Goal: Task Accomplishment & Management: Complete application form

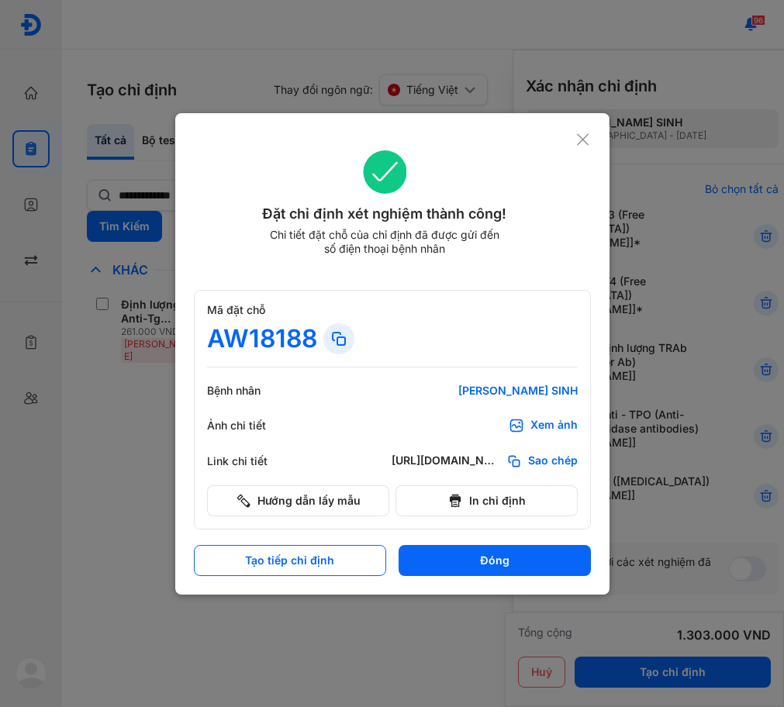
click at [585, 140] on use at bounding box center [583, 139] width 12 height 12
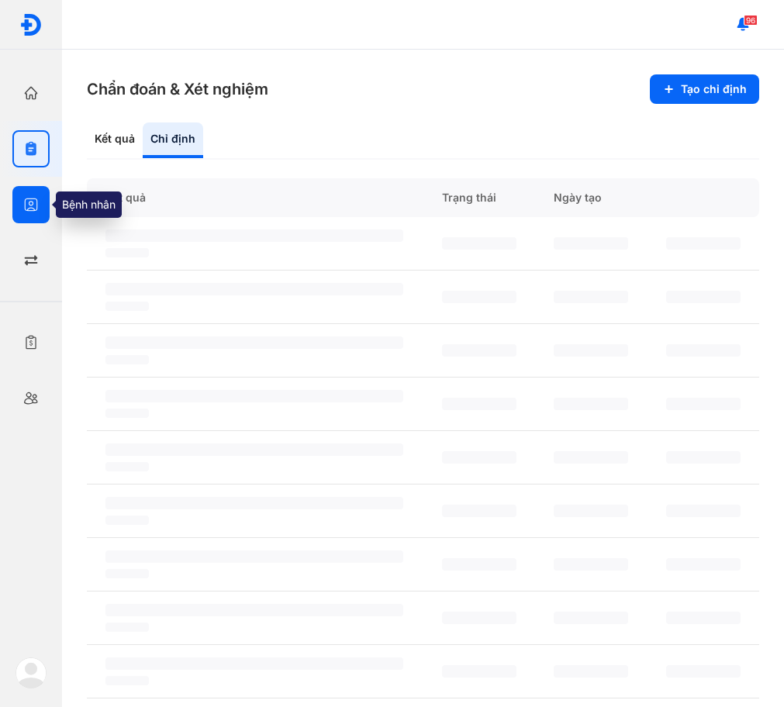
click at [20, 204] on div at bounding box center [30, 204] width 37 height 37
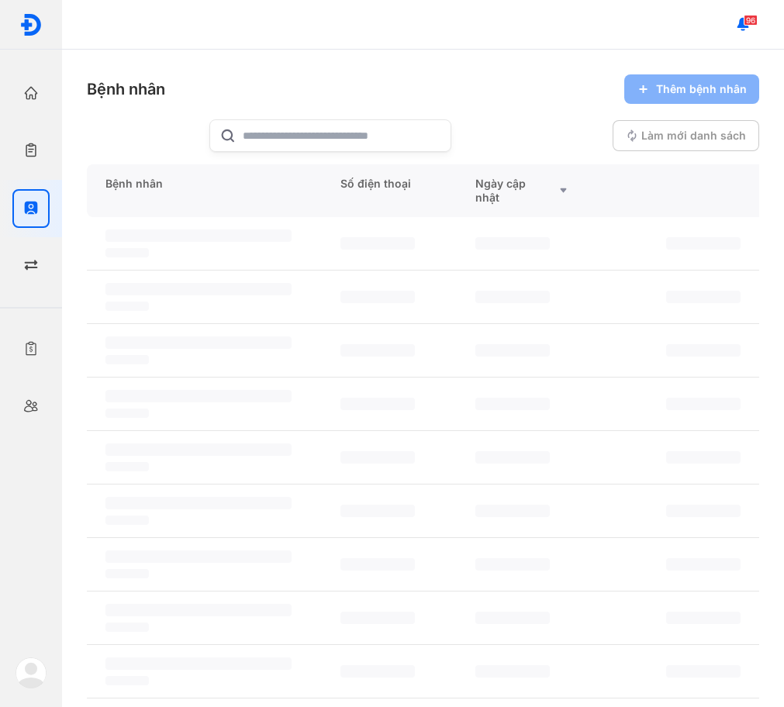
click at [462, 110] on div "Bệnh nhân Thêm bệnh nhân Làm mới danh sách" at bounding box center [423, 113] width 672 height 78
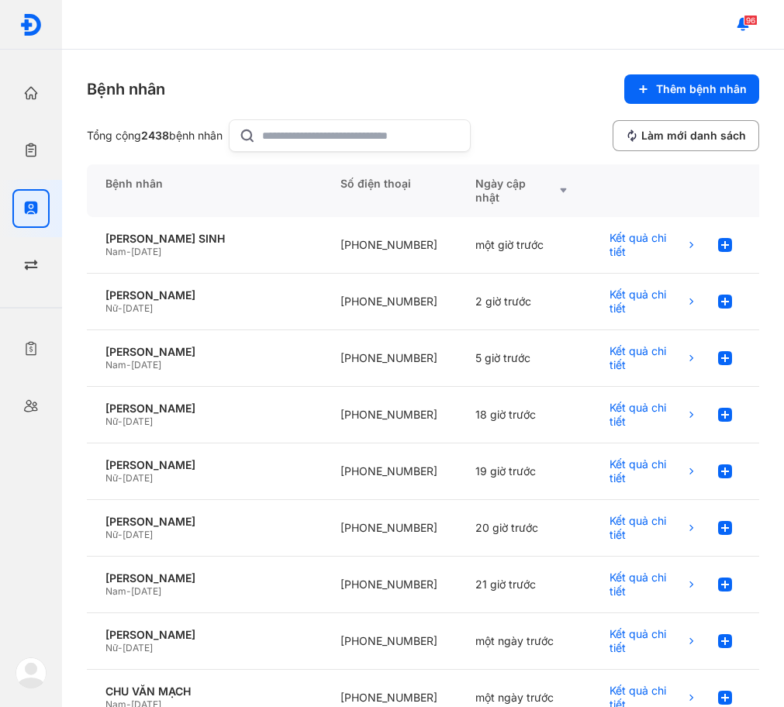
click at [317, 87] on div "Bệnh nhân Thêm bệnh nhân" at bounding box center [423, 88] width 672 height 29
click at [697, 92] on span "Thêm bệnh nhân" at bounding box center [701, 89] width 91 height 14
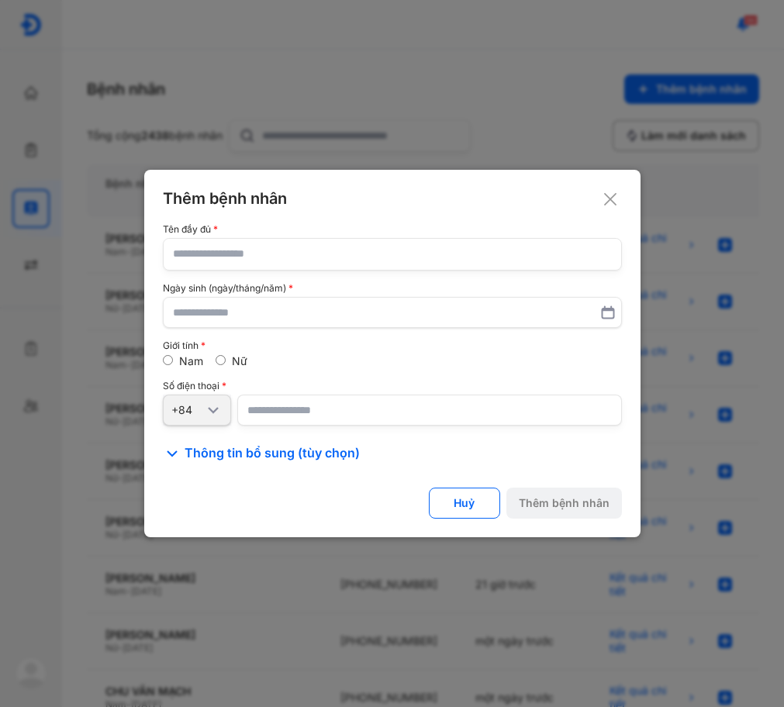
drag, startPoint x: 257, startPoint y: 258, endPoint x: 113, endPoint y: 0, distance: 295.4
click at [257, 254] on input "text" at bounding box center [392, 254] width 439 height 31
click at [295, 253] on input "text" at bounding box center [392, 254] width 439 height 31
paste input "**********"
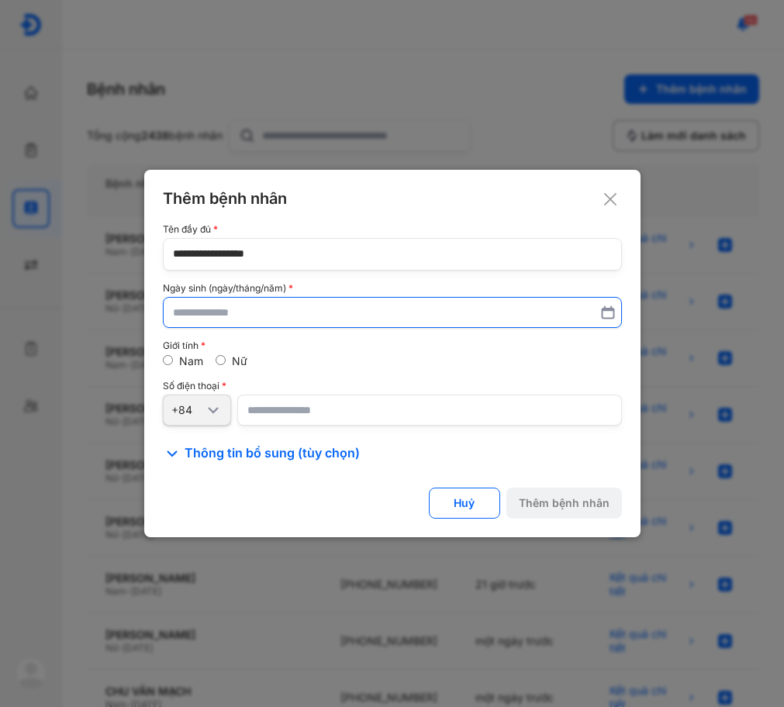
type input "**********"
click at [284, 315] on input "text" at bounding box center [392, 313] width 439 height 28
type input "**********"
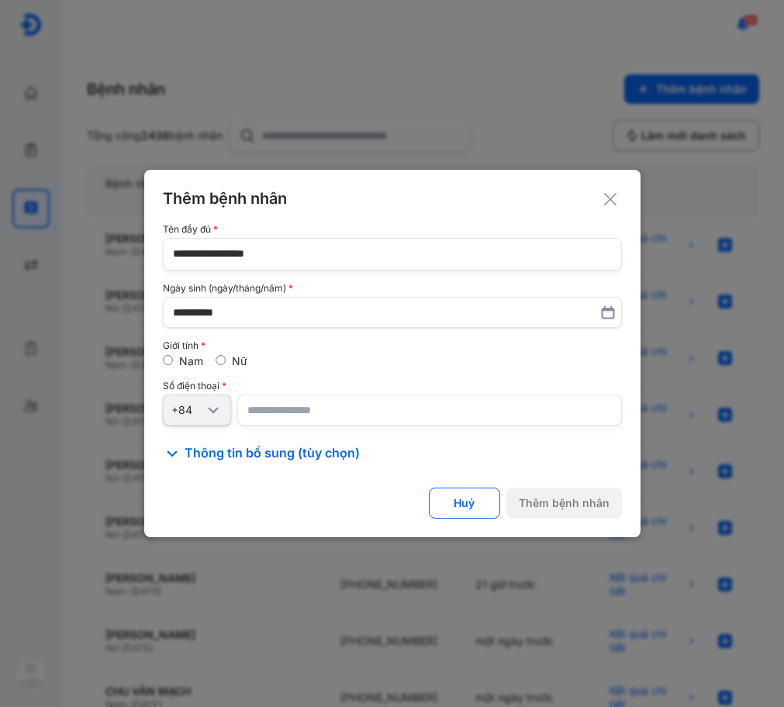
click at [288, 406] on input "number" at bounding box center [429, 410] width 385 height 31
click at [498, 404] on input "number" at bounding box center [429, 410] width 385 height 31
paste input "**********"
type input "**********"
click at [387, 366] on div "Nam Nữ" at bounding box center [392, 361] width 459 height 14
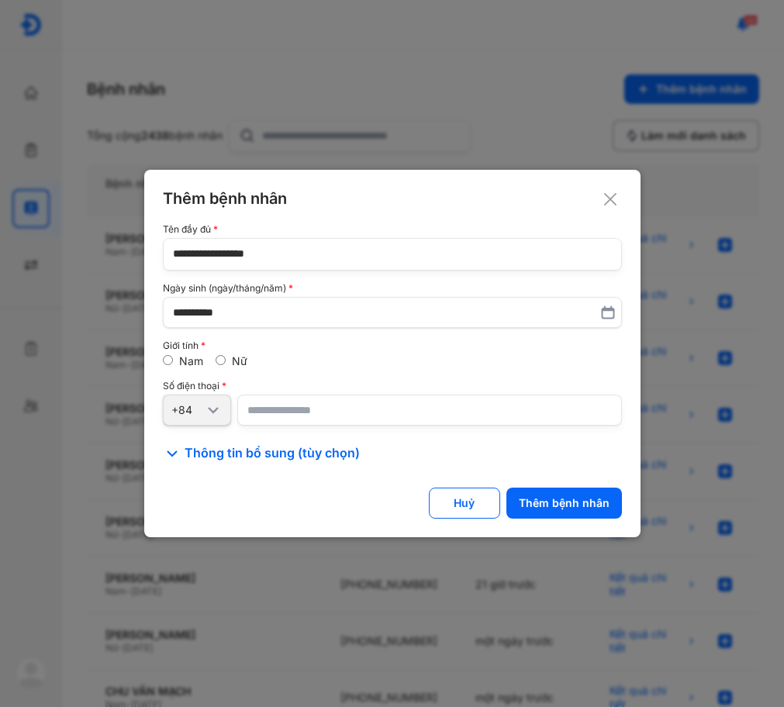
click at [233, 368] on label "Nữ" at bounding box center [240, 360] width 16 height 13
click at [546, 491] on button "Thêm bệnh nhân" at bounding box center [564, 503] width 116 height 31
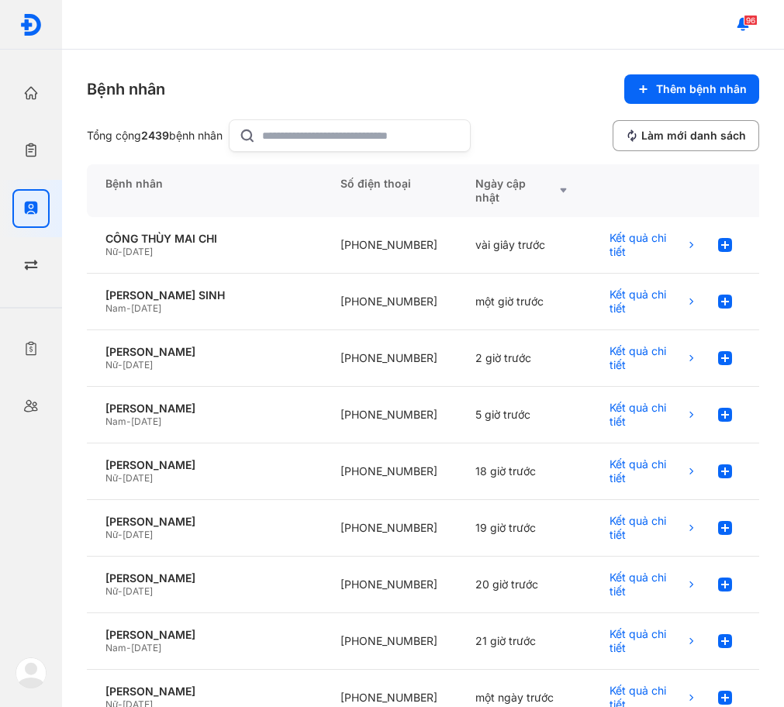
click at [429, 40] on div "96" at bounding box center [423, 25] width 722 height 50
click at [724, 255] on div at bounding box center [725, 245] width 31 height 31
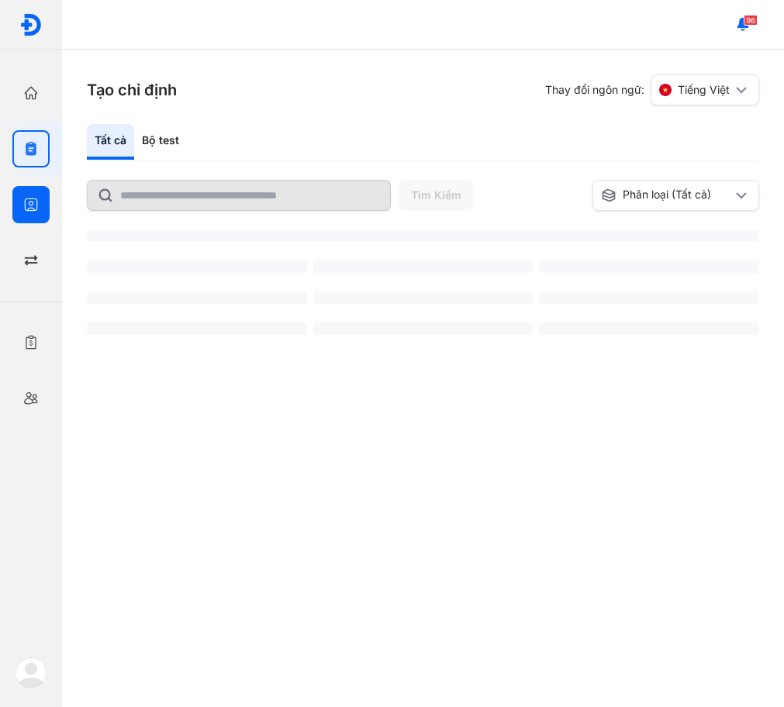
click at [36, 223] on div "Bệnh nhân Quản lý bệnh nhân" at bounding box center [31, 205] width 62 height 56
click at [36, 212] on div at bounding box center [30, 204] width 37 height 37
click at [31, 210] on icon "button" at bounding box center [31, 205] width 16 height 16
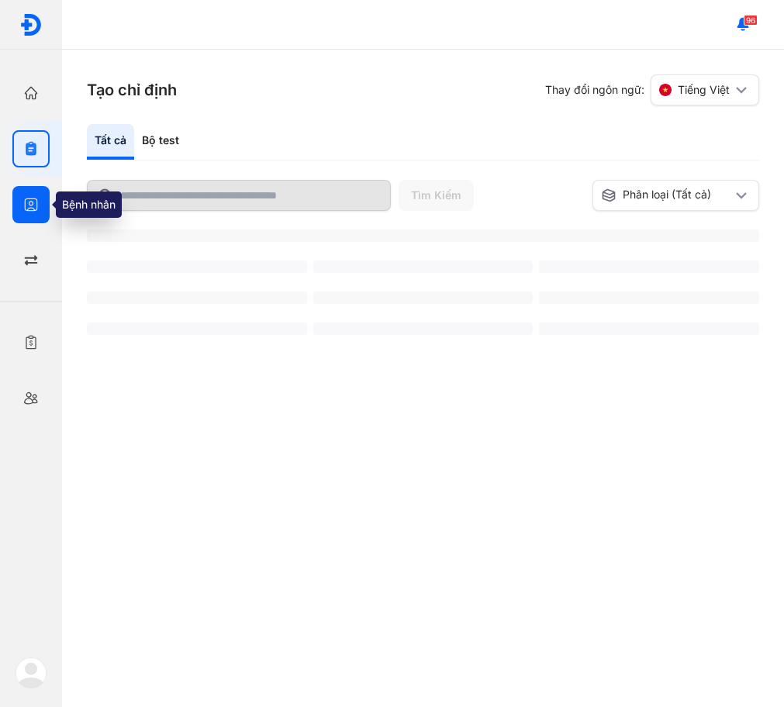
click at [31, 210] on icon "button" at bounding box center [31, 205] width 16 height 16
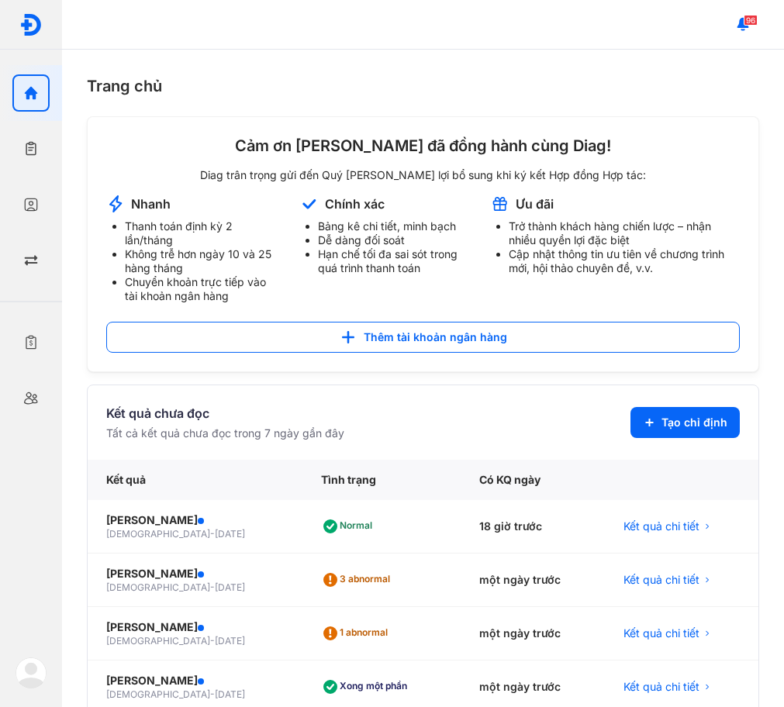
click at [498, 109] on div "Trang chủ Cảm ơn [PERSON_NAME] đã đồng hành cùng Diag! Diag trân trọng gửi đến …" at bounding box center [423, 379] width 722 height 658
click at [40, 199] on div at bounding box center [30, 204] width 37 height 37
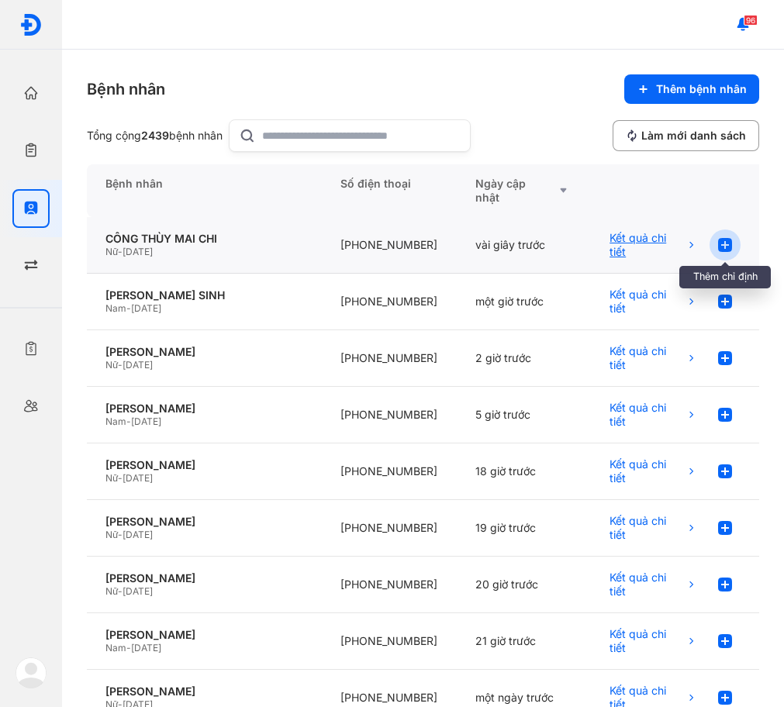
click at [716, 243] on icon at bounding box center [725, 245] width 19 height 19
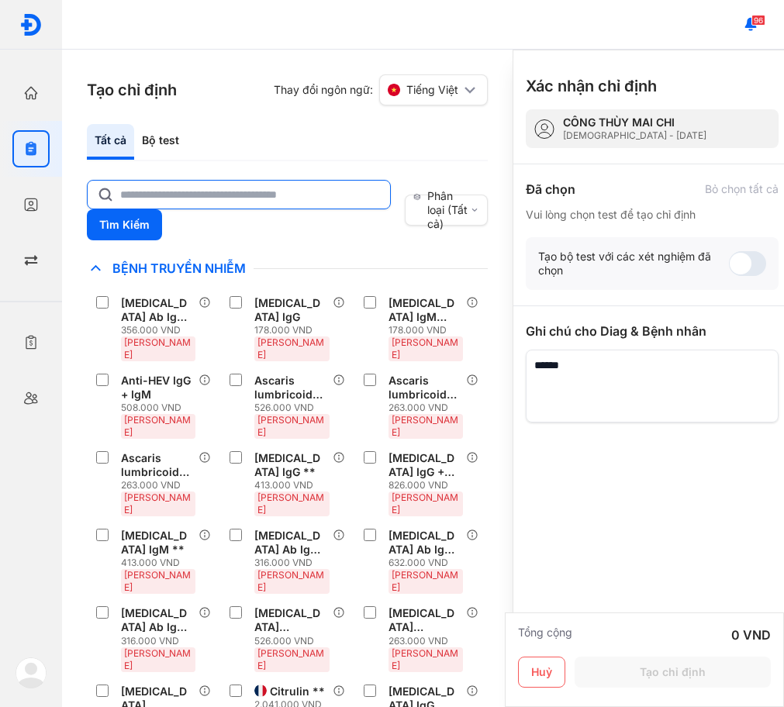
click at [249, 183] on input "text" at bounding box center [250, 195] width 261 height 28
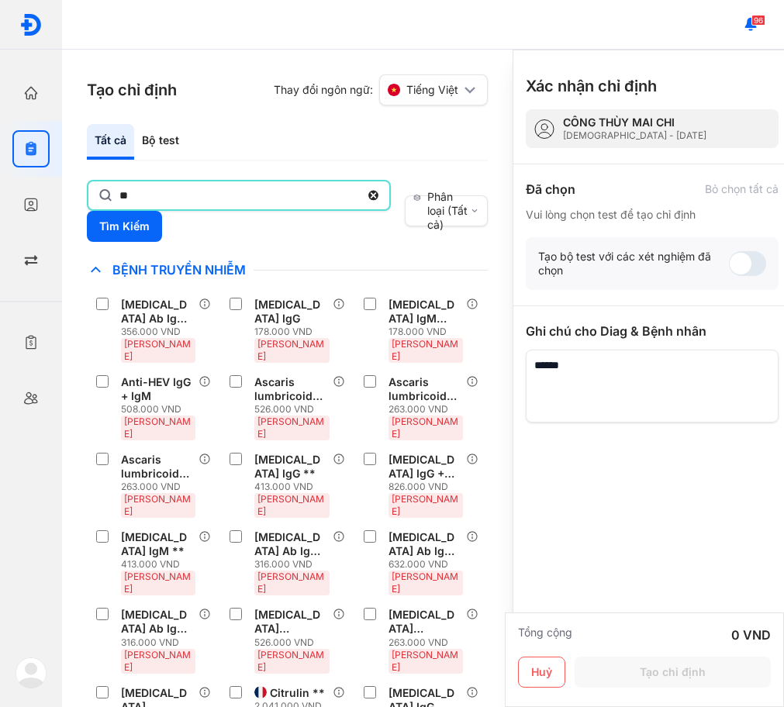
type input "*"
type input "**"
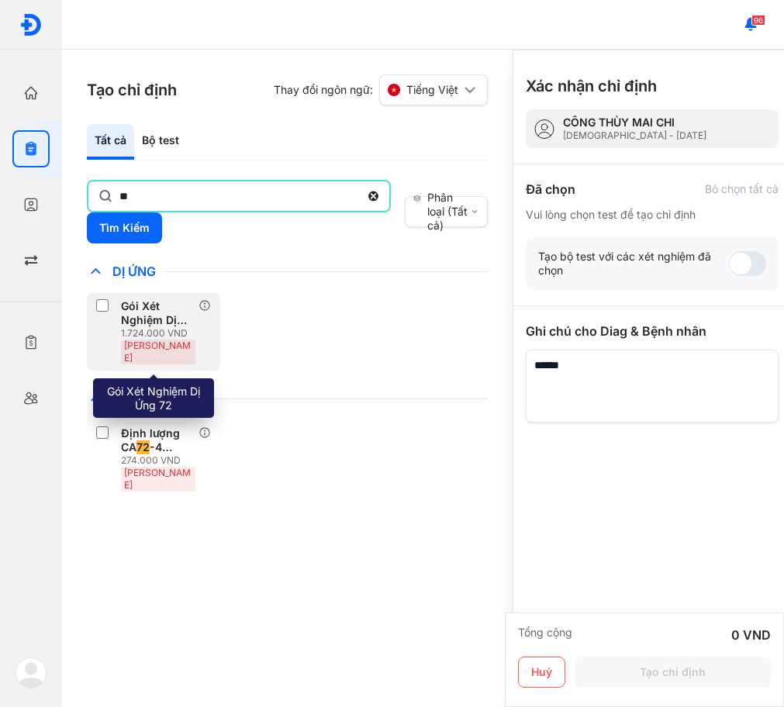
click at [136, 322] on div "Gói Xét Nghiệm Dị Ứng 72" at bounding box center [156, 313] width 71 height 28
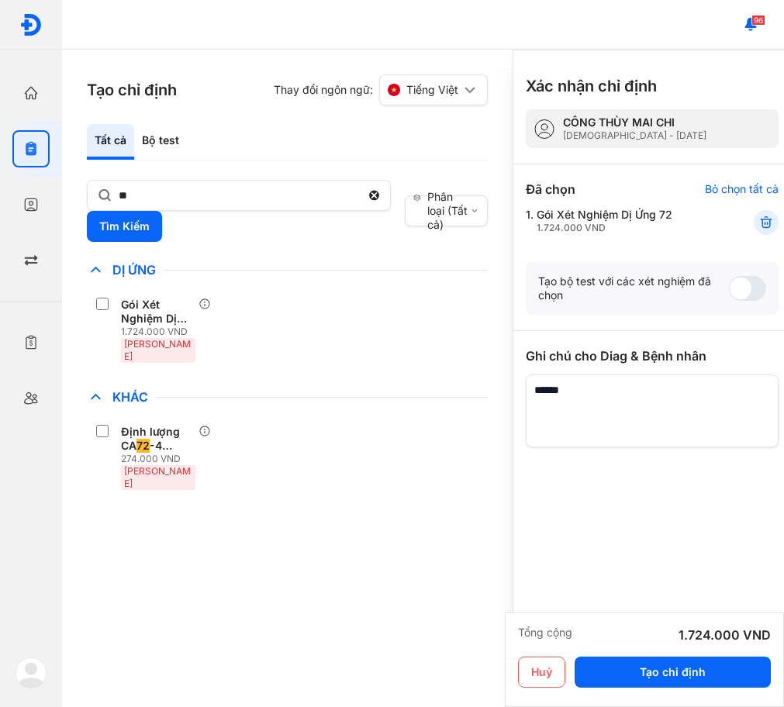
click at [284, 388] on div "Khác" at bounding box center [287, 397] width 401 height 19
click at [655, 676] on button "Tạo chỉ định" at bounding box center [673, 672] width 196 height 31
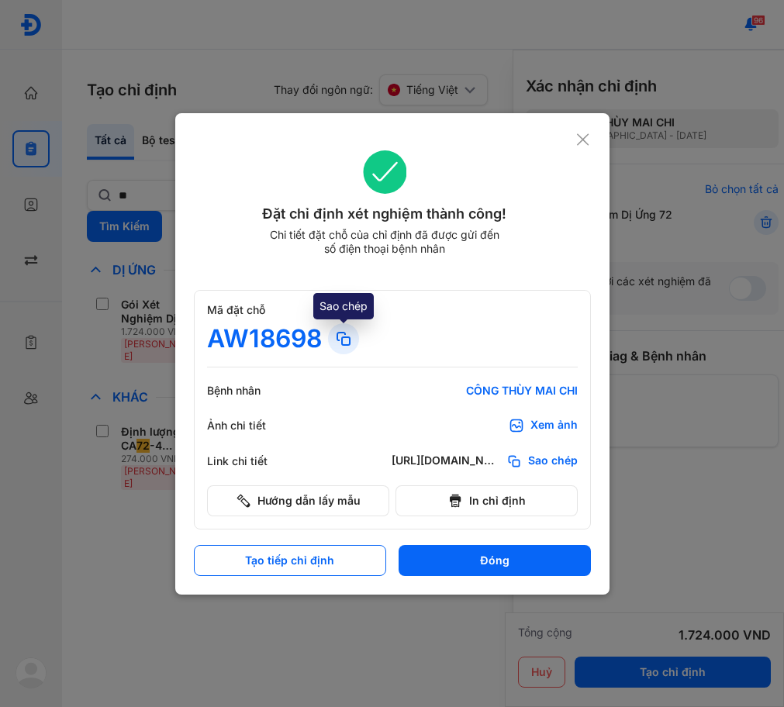
click at [345, 346] on icon at bounding box center [343, 339] width 19 height 19
click at [353, 344] on icon at bounding box center [343, 339] width 19 height 19
click at [344, 342] on icon at bounding box center [343, 339] width 19 height 19
click at [580, 140] on icon at bounding box center [582, 140] width 15 height 16
